Goal: Task Accomplishment & Management: Use online tool/utility

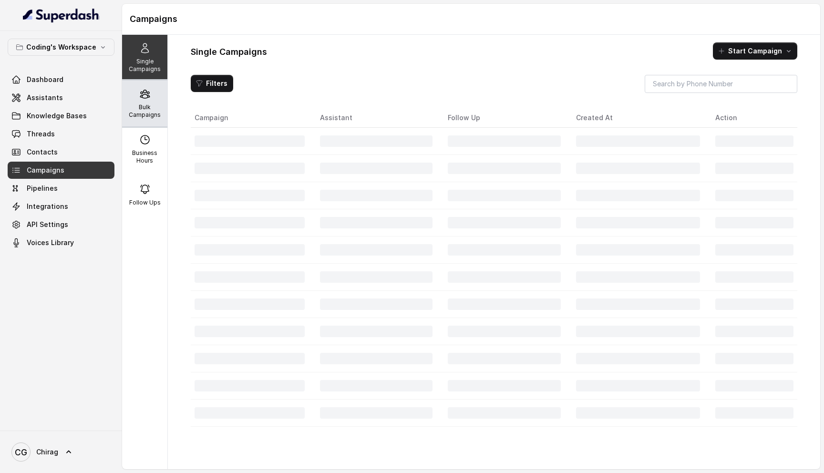
click at [155, 105] on p "Bulk Campaigns" at bounding box center [145, 110] width 38 height 15
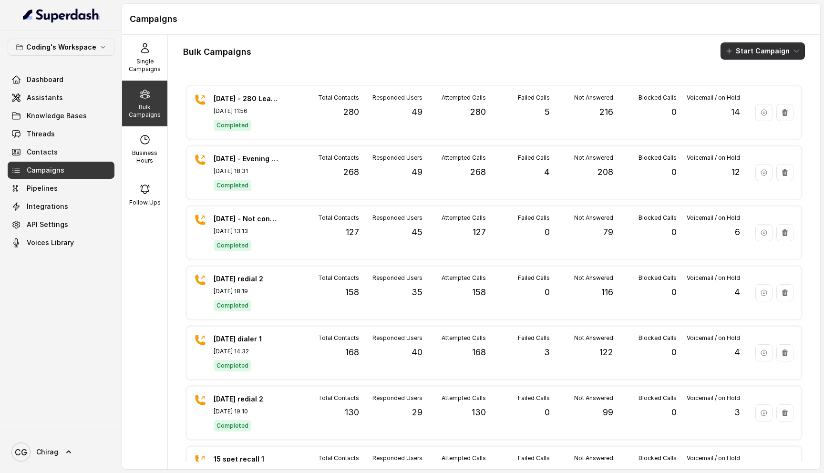
click at [760, 54] on button "Start Campaign" at bounding box center [762, 50] width 84 height 17
click at [749, 84] on p "Call" at bounding box center [745, 88] width 11 height 10
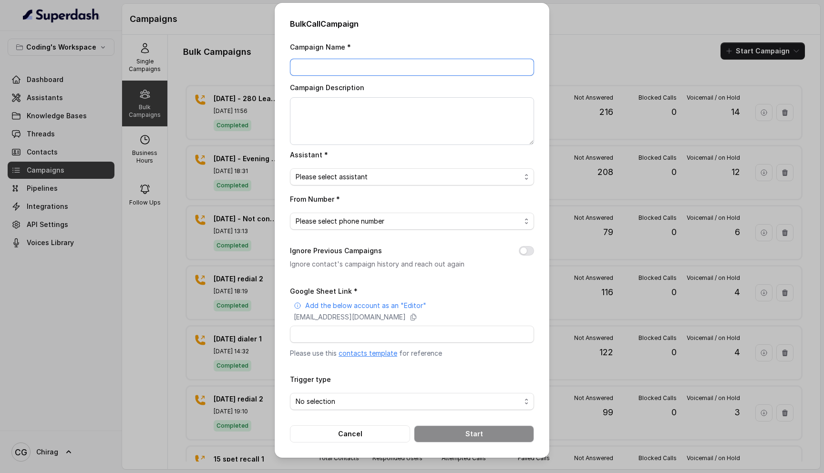
click at [337, 61] on input "Campaign Name *" at bounding box center [412, 67] width 244 height 17
type input "19th sept - Evening - 217"
click at [385, 106] on textarea "Campaign Description" at bounding box center [412, 121] width 244 height 48
paste textarea "19th sept - Evening - 217"
type textarea "19th sept - Evening - 217"
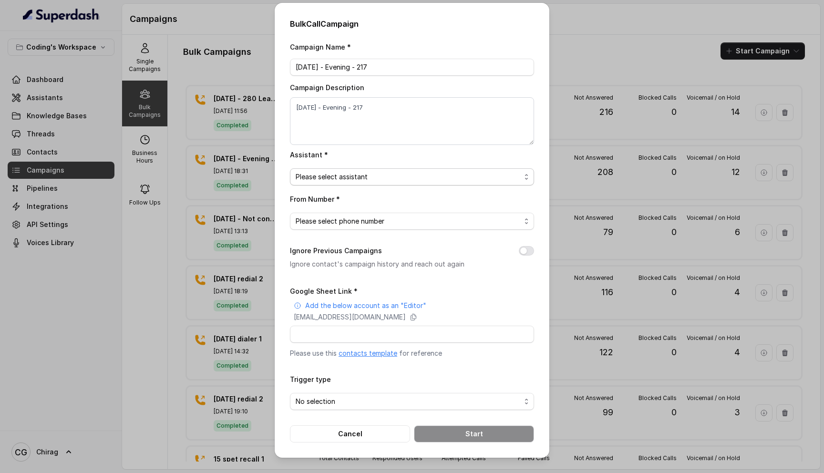
click at [346, 171] on span "Please select assistant" at bounding box center [407, 176] width 225 height 11
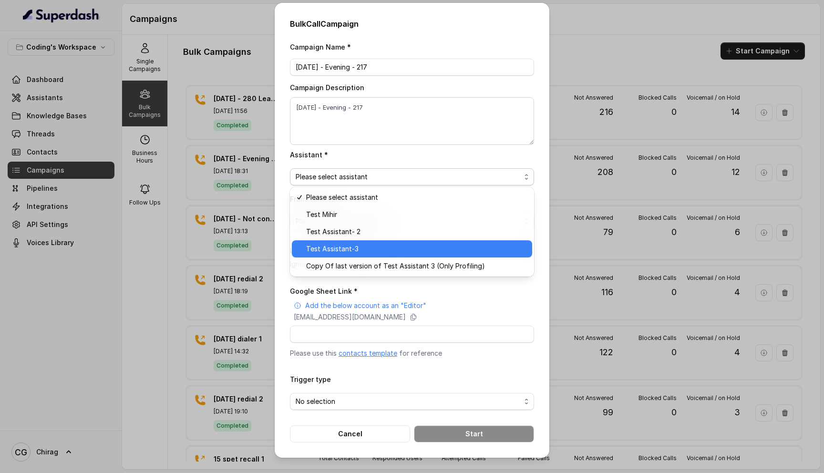
click at [355, 247] on span "Test Assistant-3" at bounding box center [416, 248] width 220 height 11
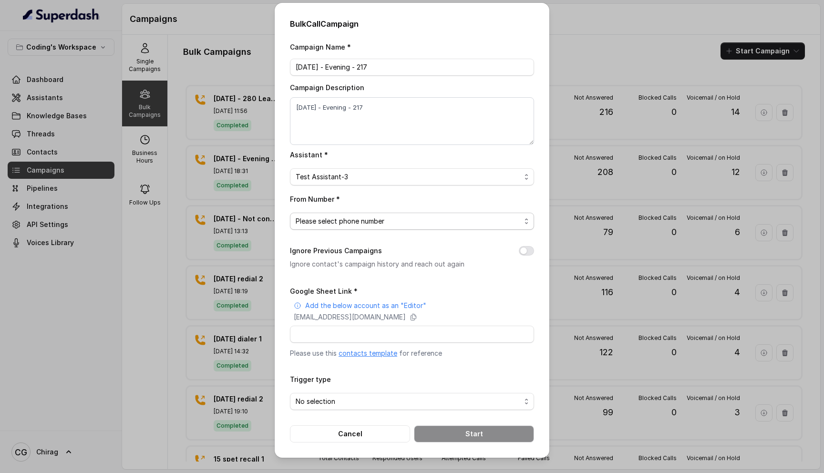
click at [339, 218] on span "Please select phone number" at bounding box center [407, 220] width 225 height 11
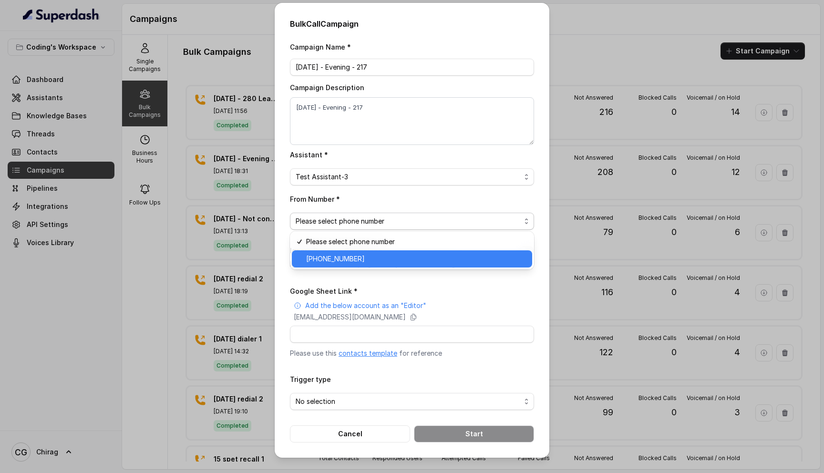
click at [367, 265] on div "+918035317789" at bounding box center [412, 258] width 240 height 17
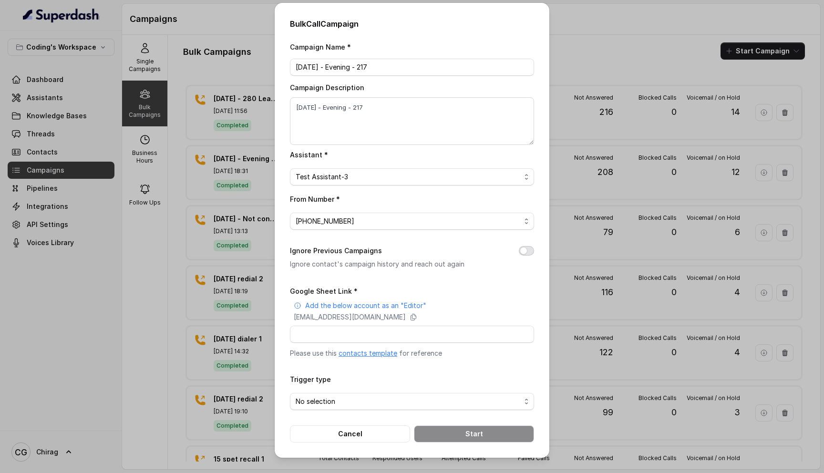
click at [524, 253] on button "Ignore Previous Campaigns" at bounding box center [526, 251] width 15 height 10
click at [347, 398] on span "No selection" at bounding box center [407, 401] width 225 height 11
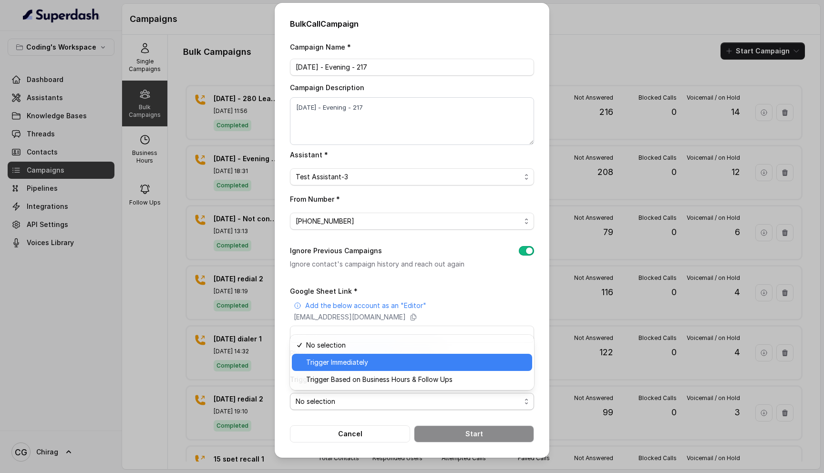
click at [380, 367] on span "Trigger Immediately" at bounding box center [416, 362] width 220 height 11
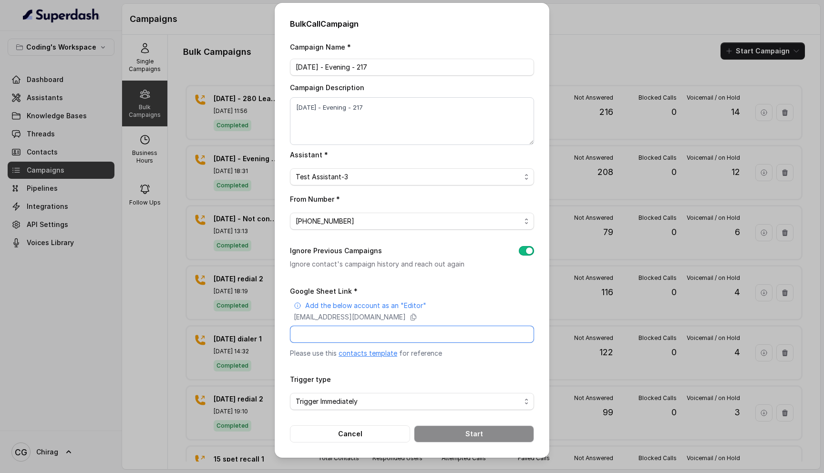
click at [352, 329] on input "Google Sheet Link *" at bounding box center [412, 334] width 244 height 17
paste input "https://docs.google.com/spreadsheets/d/1A2wboZQVYg-uMtBP2cpGqMON2KG2ZknB_TETAkn…"
type input "https://docs.google.com/spreadsheets/d/1A2wboZQVYg-uMtBP2cpGqMON2KG2ZknB_TETAkn…"
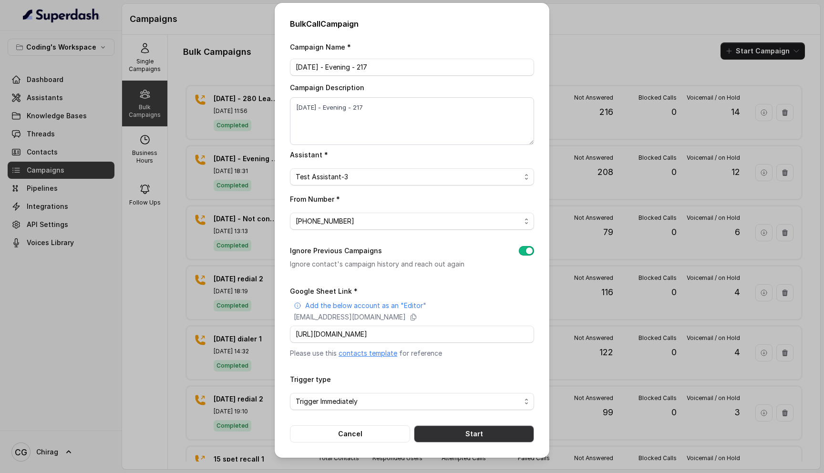
click at [464, 431] on button "Start" at bounding box center [474, 433] width 120 height 17
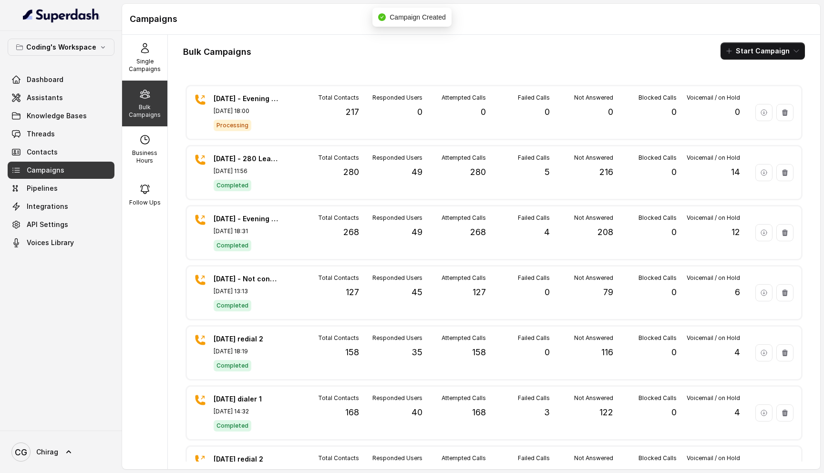
click at [500, 30] on div "Campaigns" at bounding box center [471, 19] width 698 height 31
